Goal: Transaction & Acquisition: Book appointment/travel/reservation

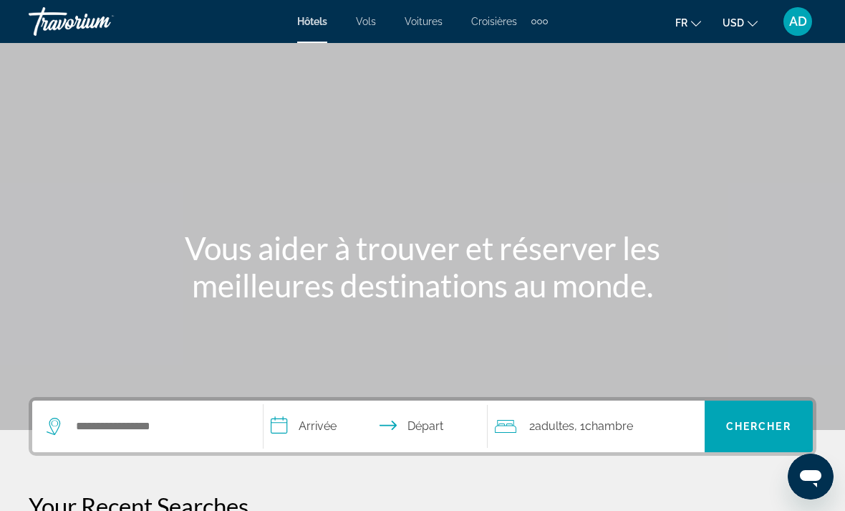
click at [547, 26] on div "Extra navigation items" at bounding box center [540, 21] width 16 height 21
click at [529, 43] on span "Activités" at bounding box center [516, 47] width 39 height 11
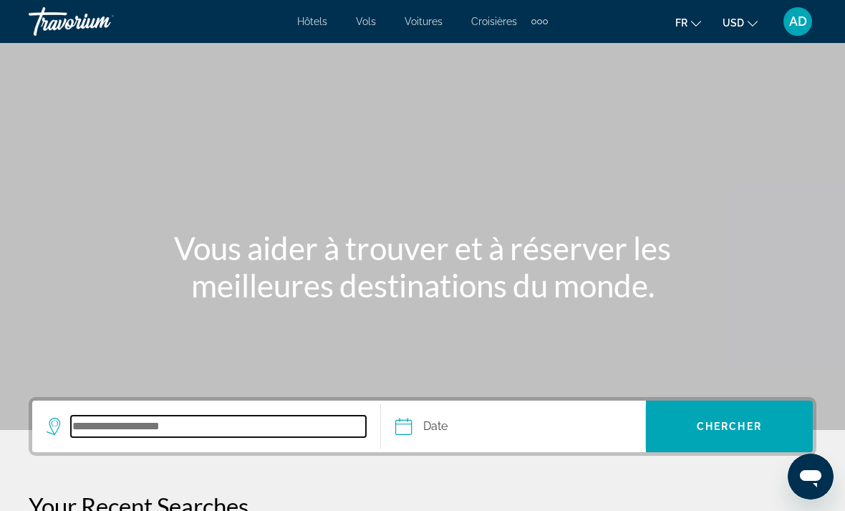
click at [279, 421] on input "Search destination" at bounding box center [218, 425] width 295 height 21
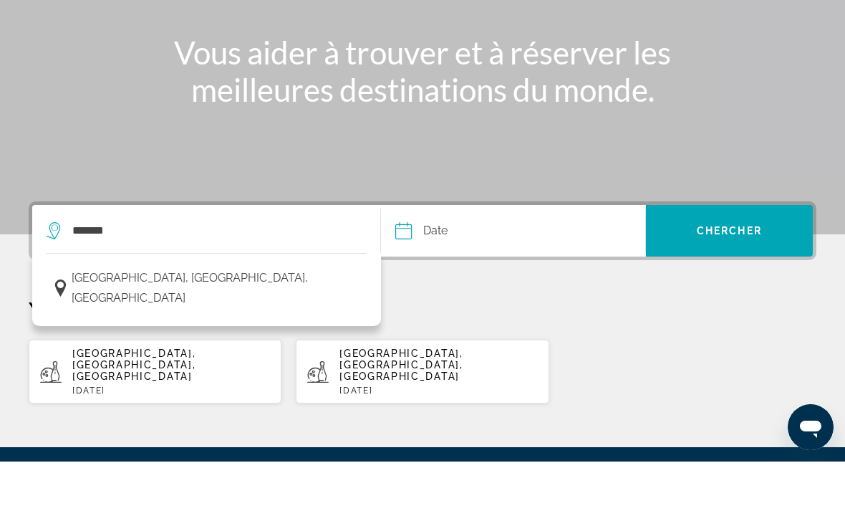
click at [244, 314] on button "[GEOGRAPHIC_DATA], [GEOGRAPHIC_DATA], [GEOGRAPHIC_DATA]" at bounding box center [207, 337] width 320 height 47
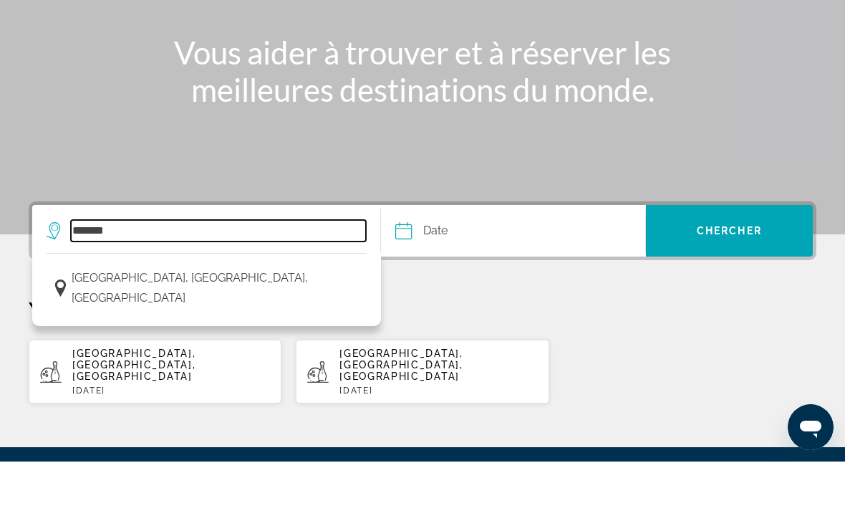
type input "**********"
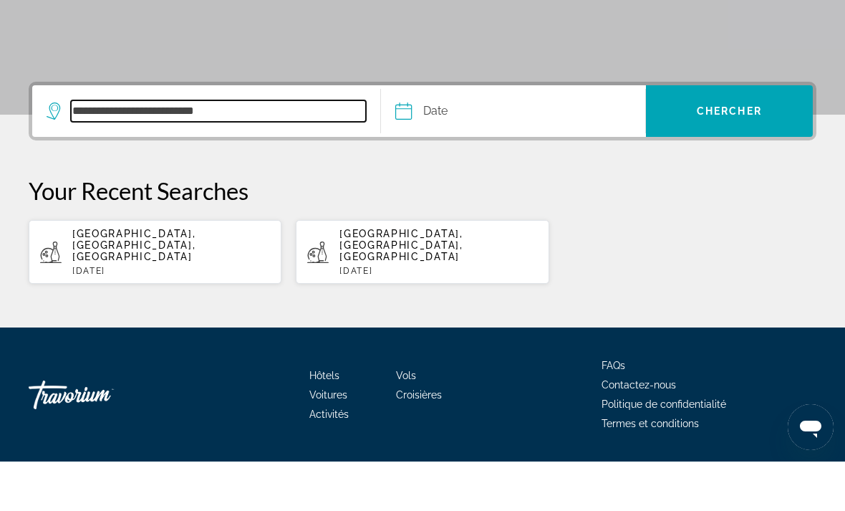
scroll to position [283, 0]
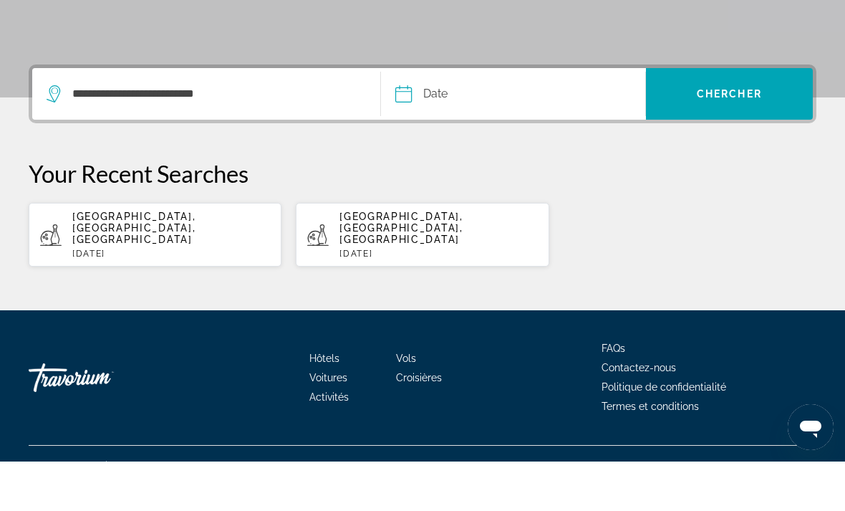
click at [484, 117] on input "Date" at bounding box center [457, 145] width 131 height 56
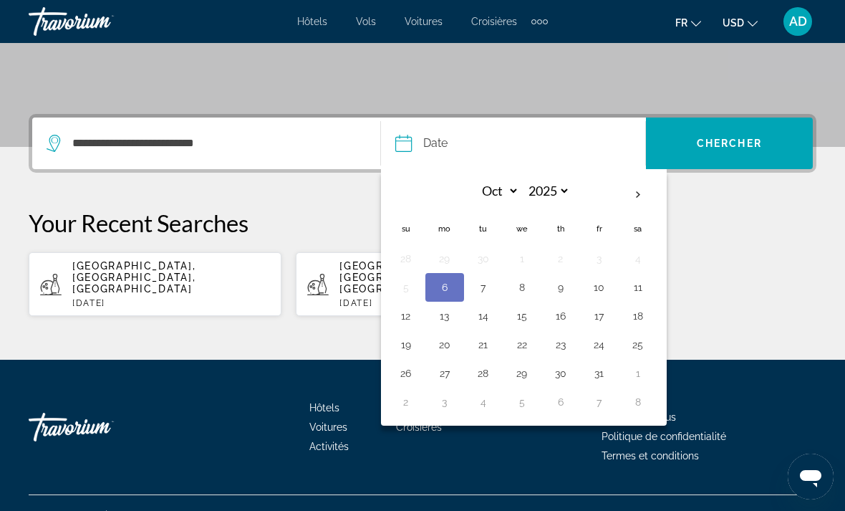
click at [641, 198] on th "Next month" at bounding box center [638, 195] width 39 height 32
click at [635, 196] on th "Next month" at bounding box center [638, 195] width 39 height 32
select select "**"
click at [405, 292] on button "7" at bounding box center [406, 287] width 23 height 20
type input "**********"
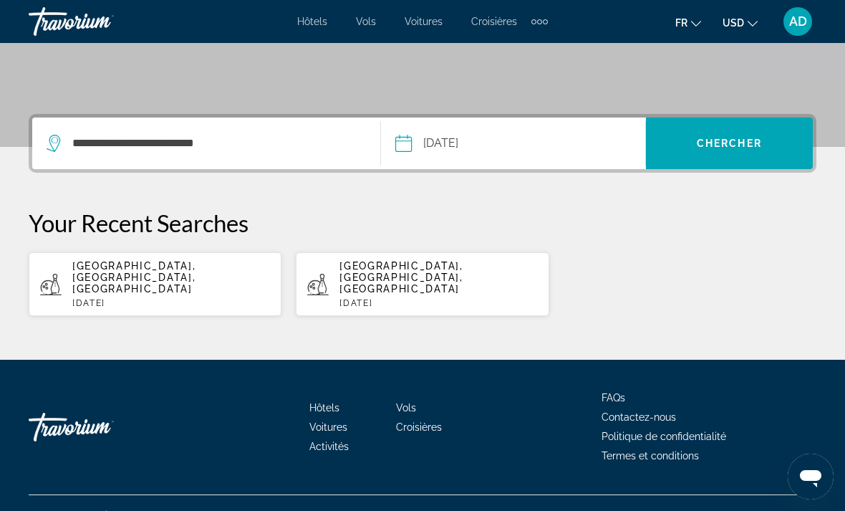
click at [740, 140] on span "Chercher" at bounding box center [729, 143] width 65 height 11
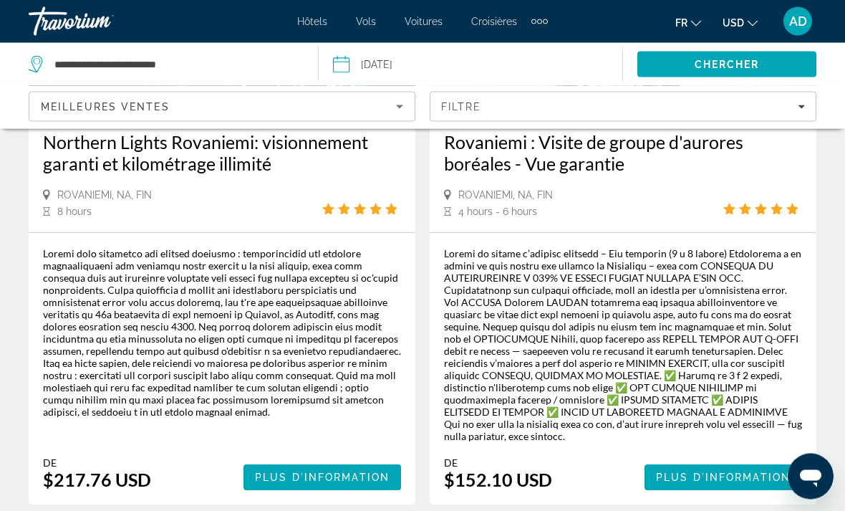
scroll to position [284, 0]
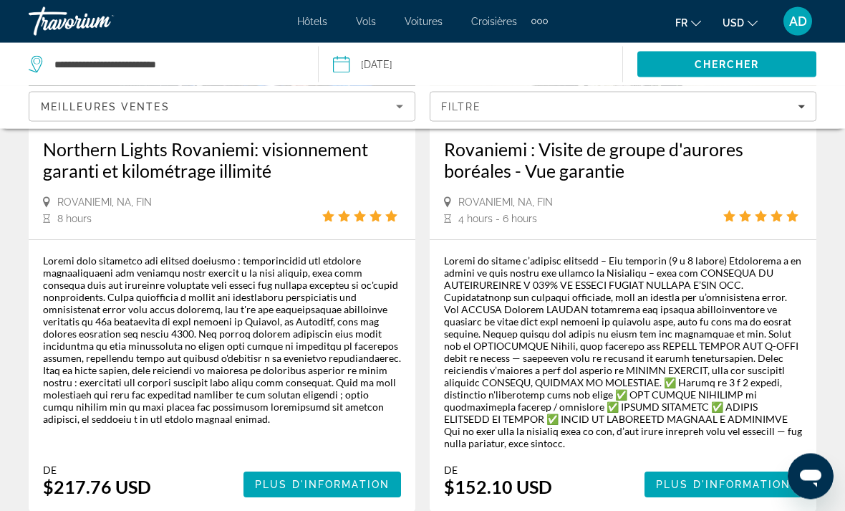
click at [746, 24] on button "USD USD ($) MXN (Mex$) CAD (Can$) GBP (£) EUR (€) AUD (A$) NZD (NZ$) CNY (CN¥)" at bounding box center [740, 22] width 35 height 21
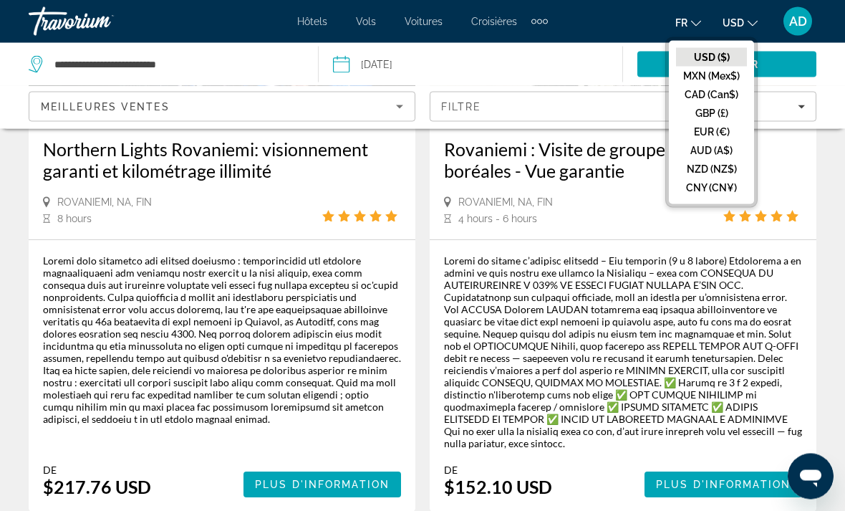
scroll to position [284, 0]
click at [728, 135] on button "EUR (€)" at bounding box center [711, 131] width 71 height 19
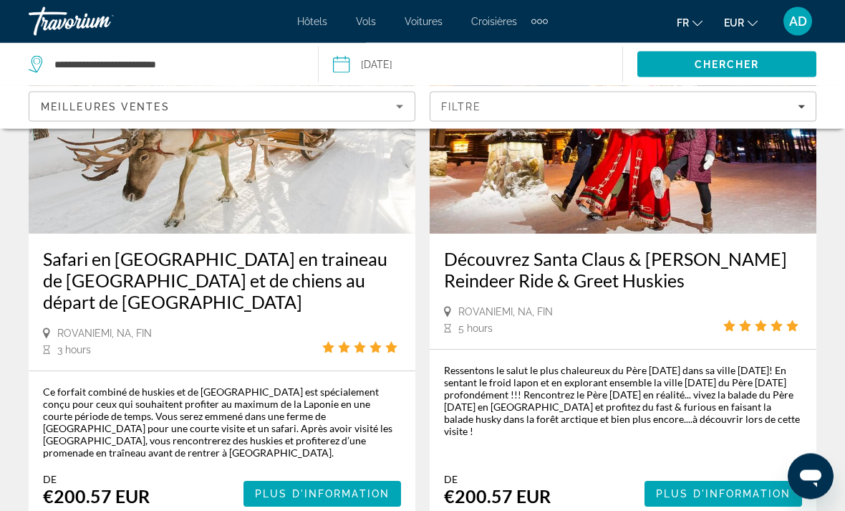
scroll to position [2077, 0]
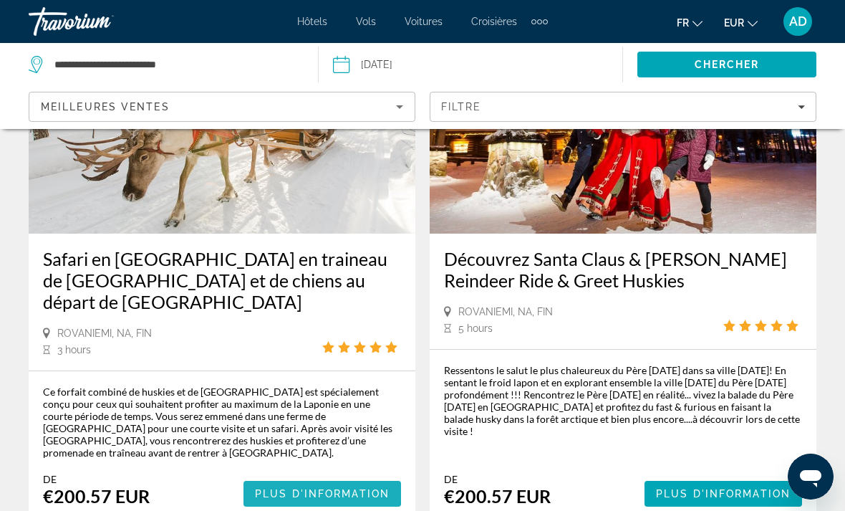
click at [315, 488] on span "Plus d'information" at bounding box center [322, 493] width 135 height 11
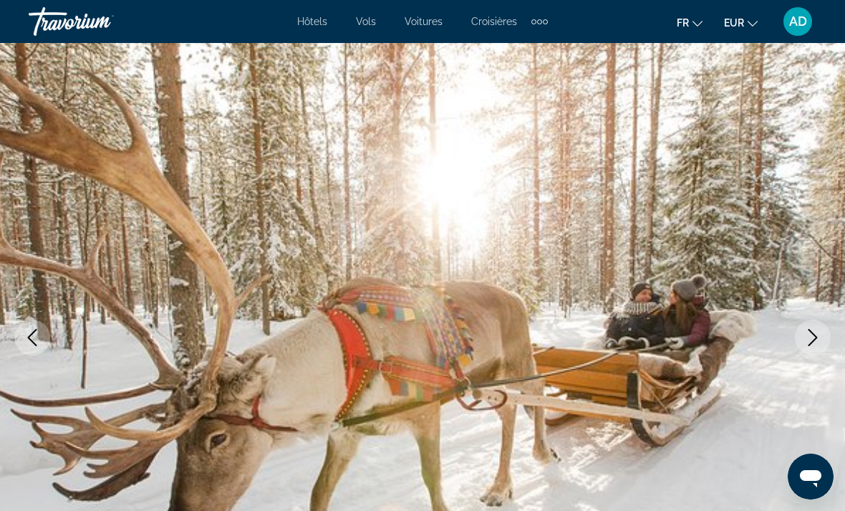
scroll to position [140, 0]
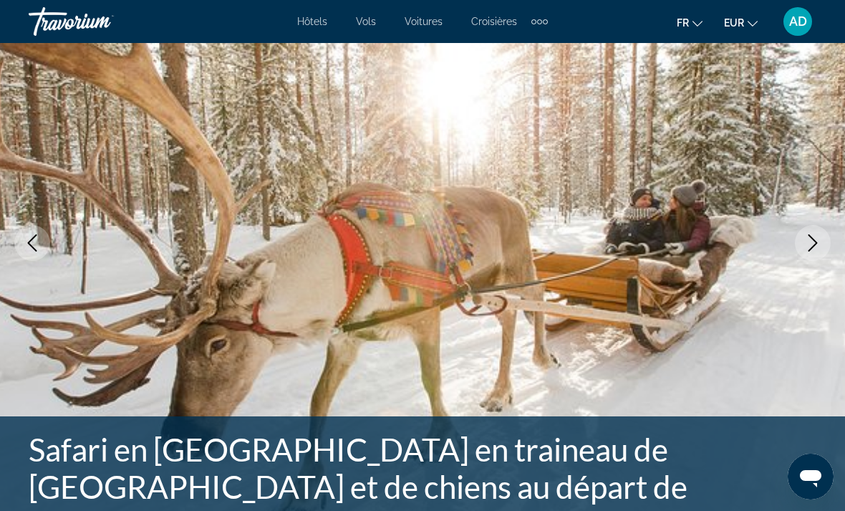
click at [817, 236] on icon "Next image" at bounding box center [812, 242] width 17 height 17
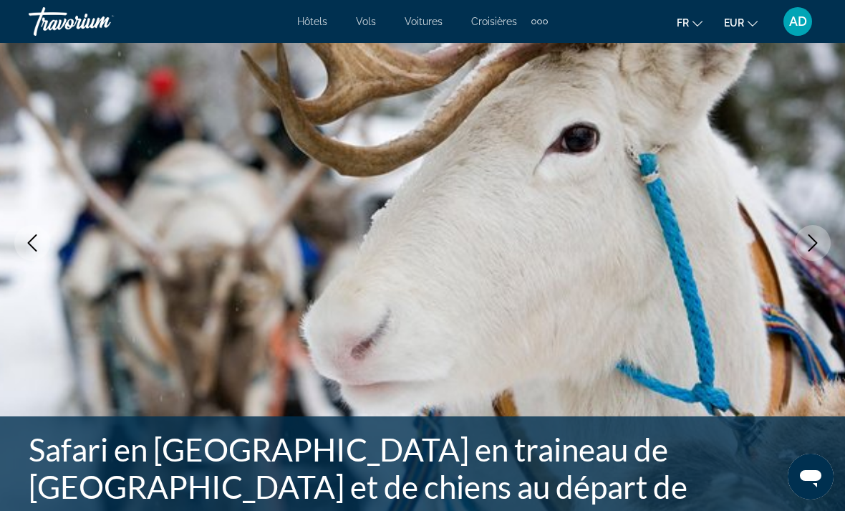
click at [812, 249] on icon "Next image" at bounding box center [812, 242] width 17 height 17
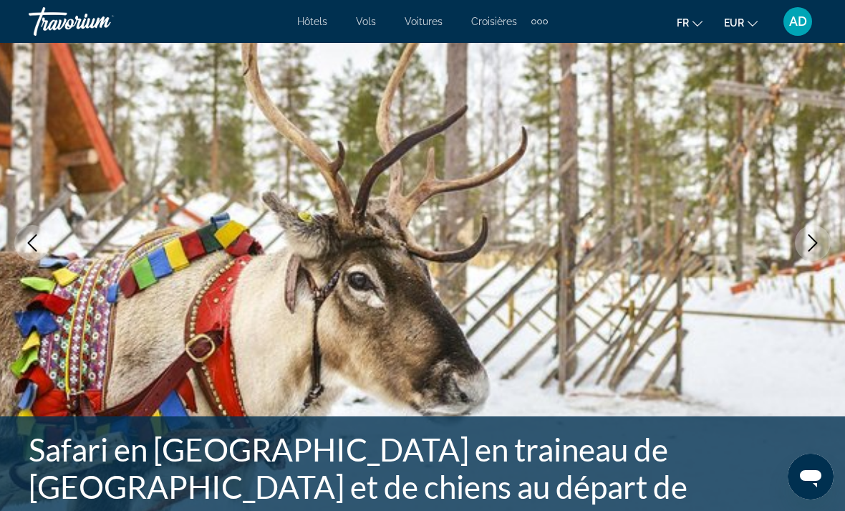
click at [810, 247] on icon "Next image" at bounding box center [812, 242] width 17 height 17
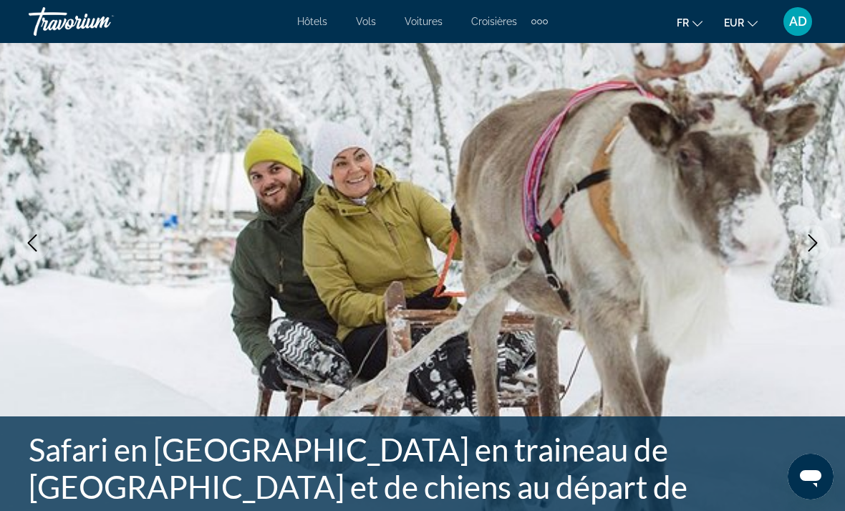
click at [807, 244] on icon "Next image" at bounding box center [812, 242] width 17 height 17
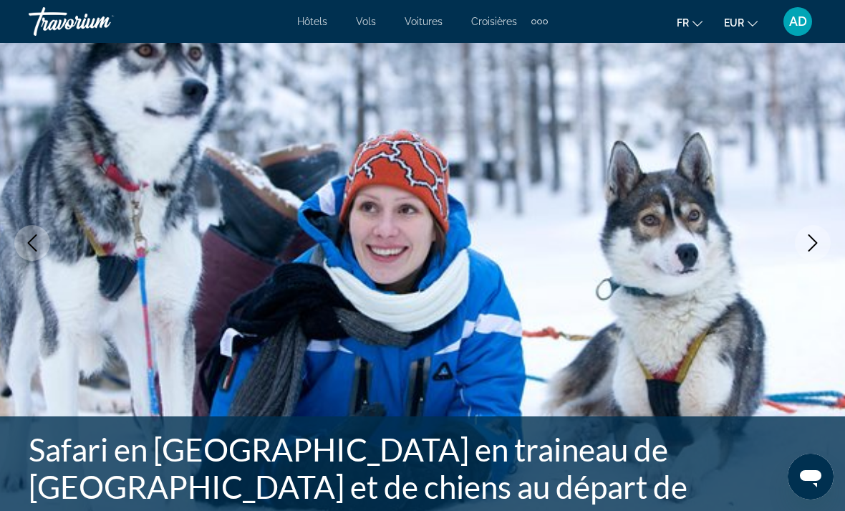
click at [807, 238] on icon "Next image" at bounding box center [812, 242] width 17 height 17
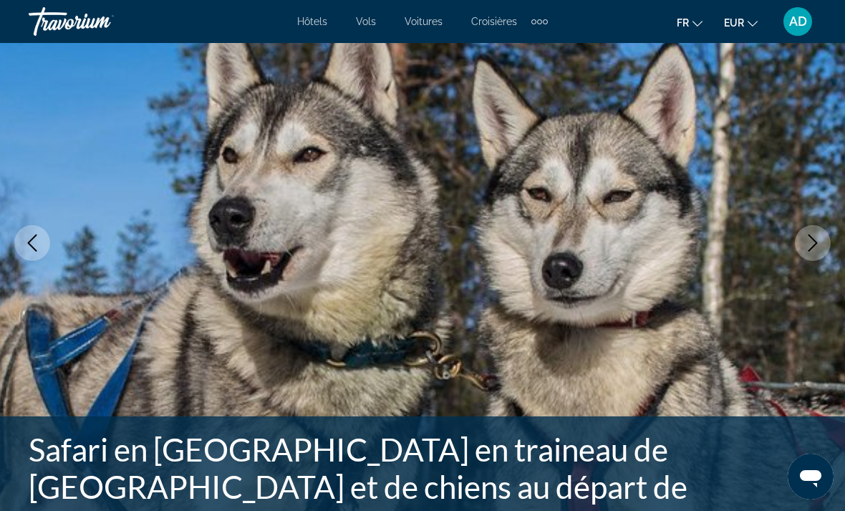
click at [808, 241] on icon "Next image" at bounding box center [812, 242] width 17 height 17
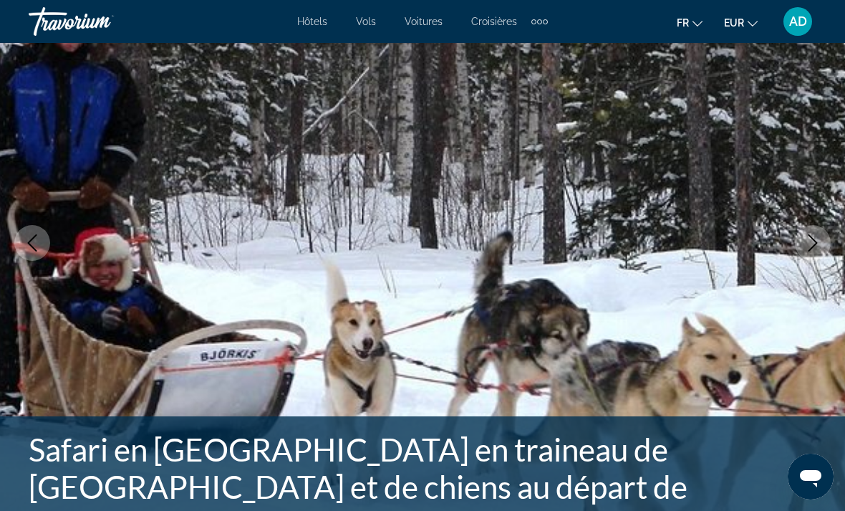
click at [809, 249] on icon "Next image" at bounding box center [812, 242] width 17 height 17
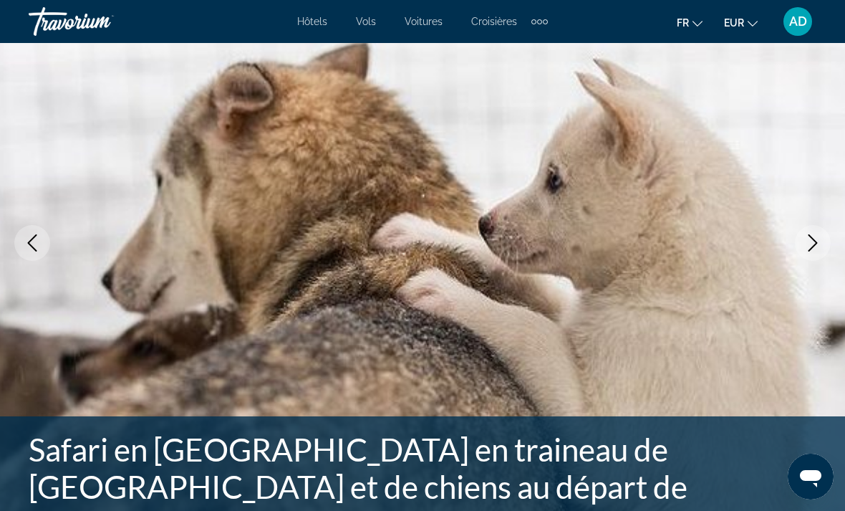
click at [807, 241] on icon "Next image" at bounding box center [812, 242] width 17 height 17
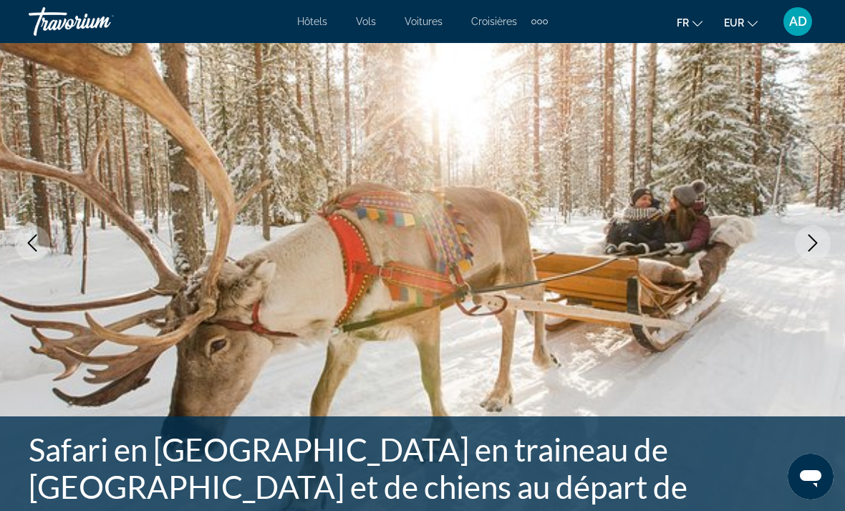
click at [812, 239] on icon "Next image" at bounding box center [812, 242] width 17 height 17
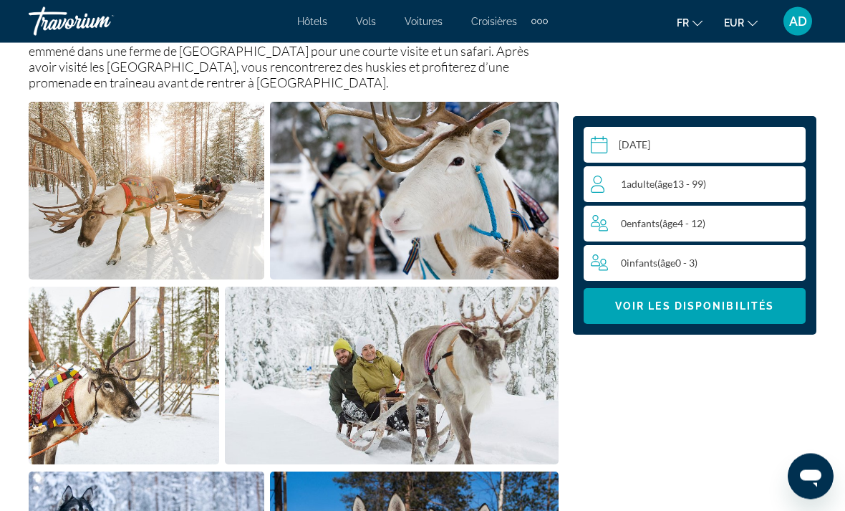
scroll to position [840, 0]
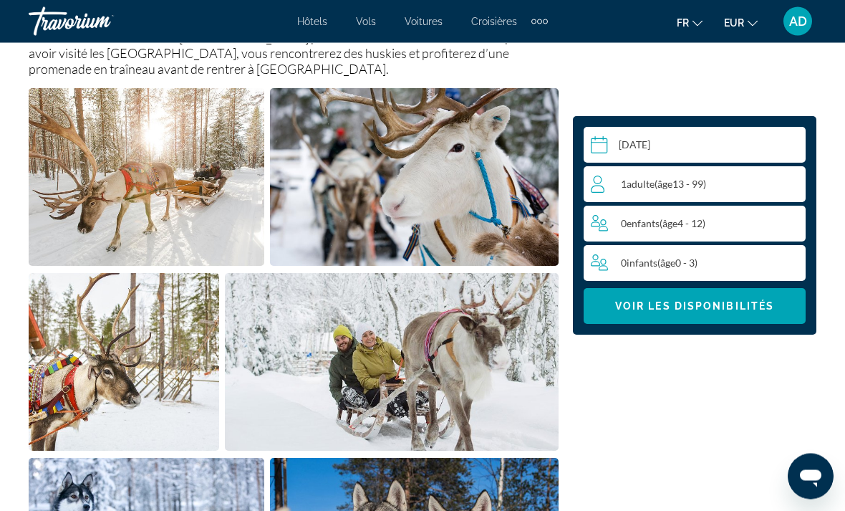
click at [706, 189] on span "( âge 13 - 99)" at bounding box center [681, 184] width 52 height 12
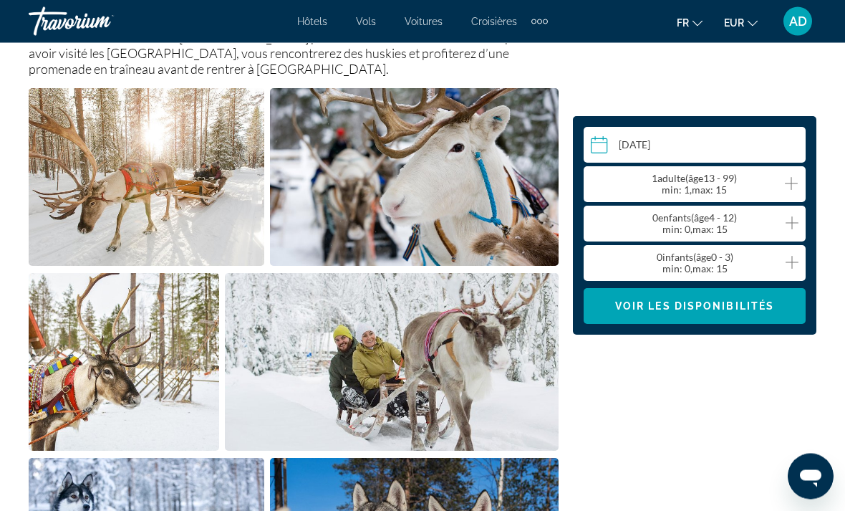
scroll to position [840, 0]
click at [786, 183] on icon "Increment adults" at bounding box center [791, 183] width 13 height 13
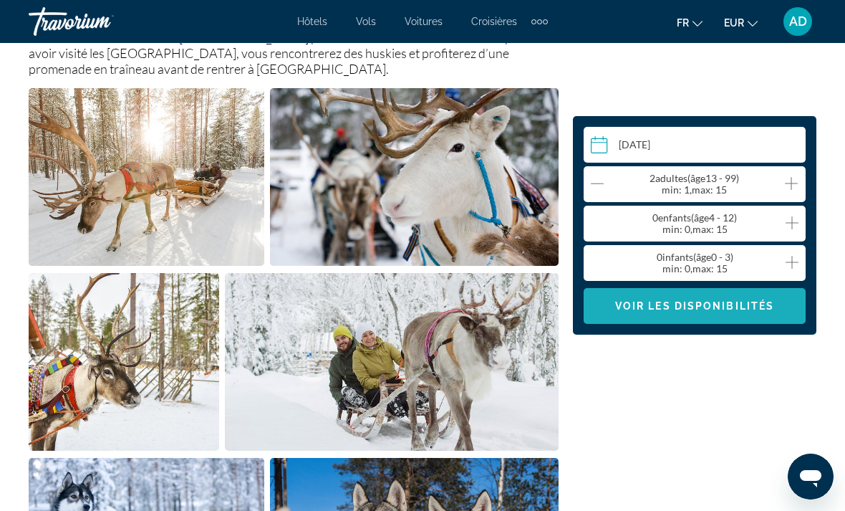
click at [708, 304] on span "Voir les disponibilités" at bounding box center [694, 305] width 159 height 11
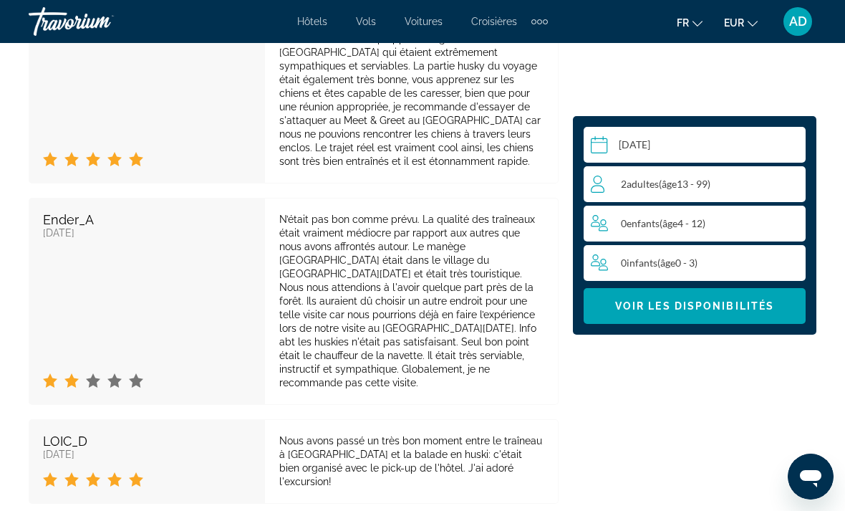
scroll to position [3467, 0]
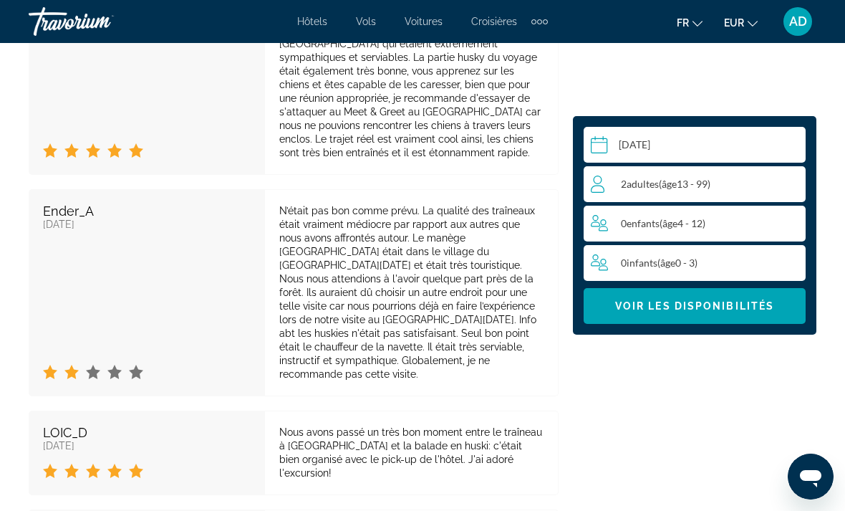
click at [704, 307] on span "Voir les disponibilités" at bounding box center [694, 305] width 159 height 11
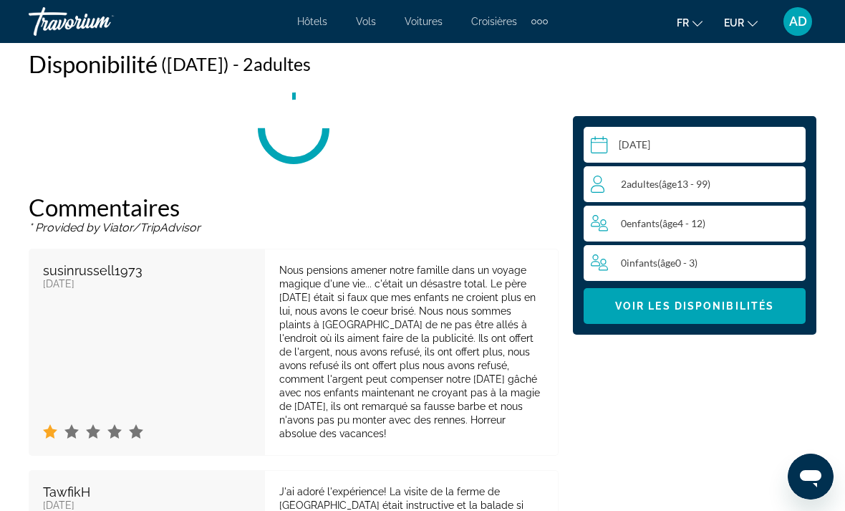
scroll to position [2428, 0]
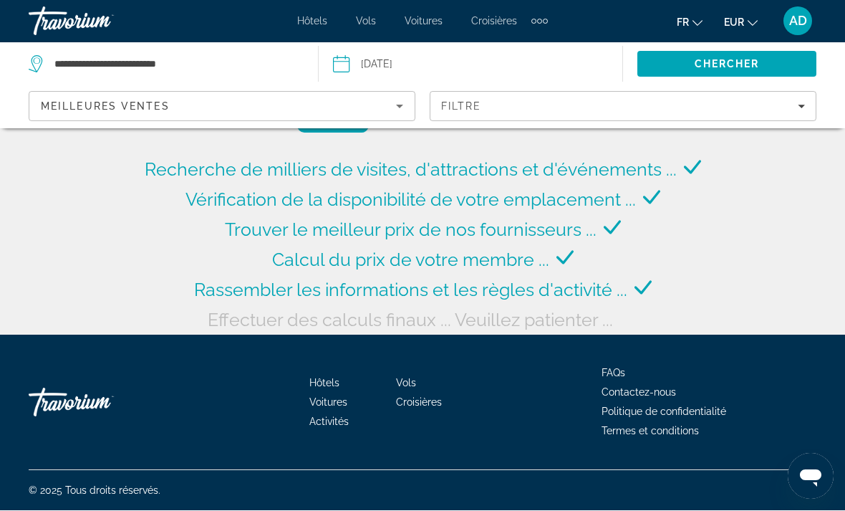
scroll to position [46, 0]
